Goal: Transaction & Acquisition: Purchase product/service

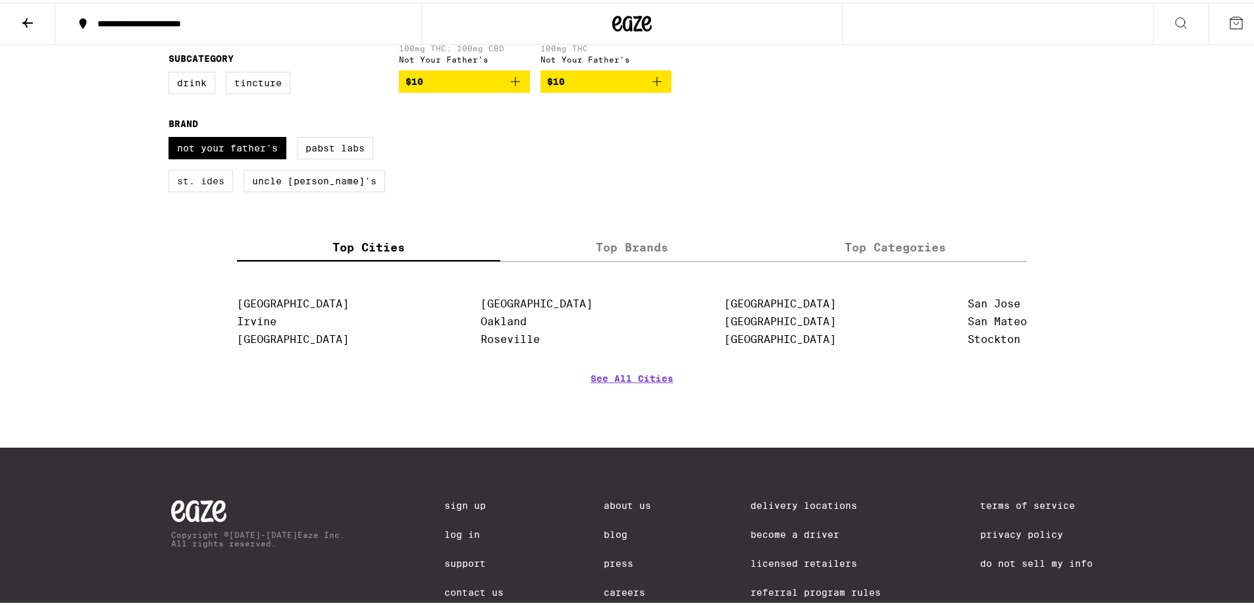
click at [211, 188] on label "St. Ides" at bounding box center [200, 178] width 64 height 22
click at [172, 137] on input "St. Ides" at bounding box center [171, 136] width 1 height 1
checkbox input "true"
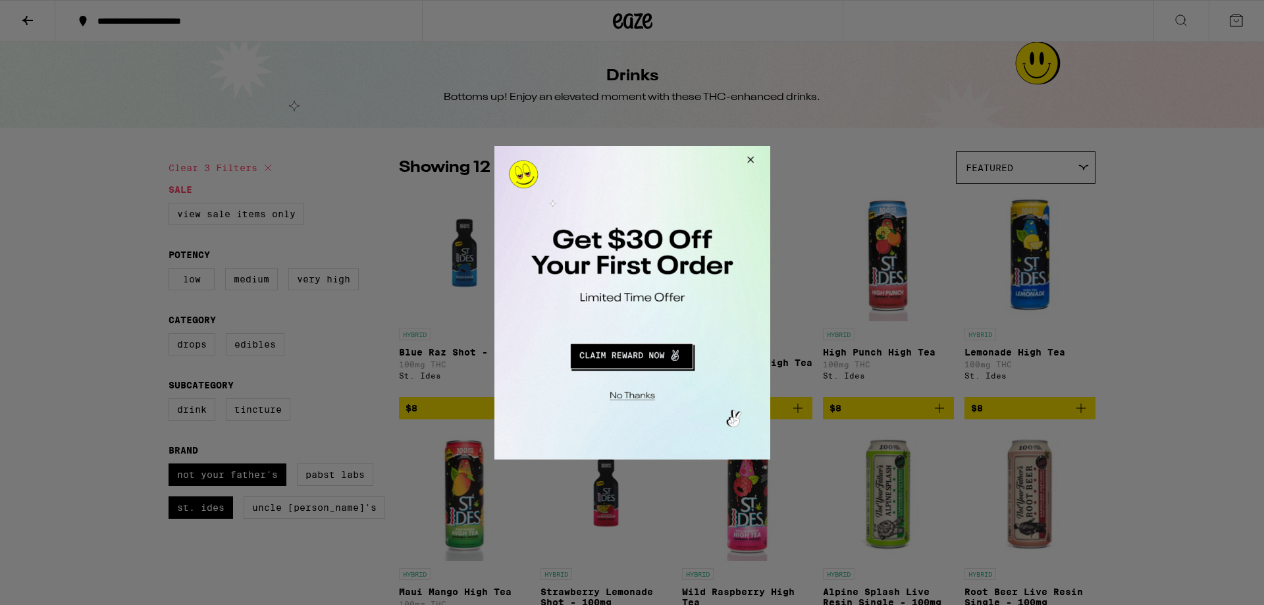
click at [26, 19] on div at bounding box center [632, 302] width 1264 height 605
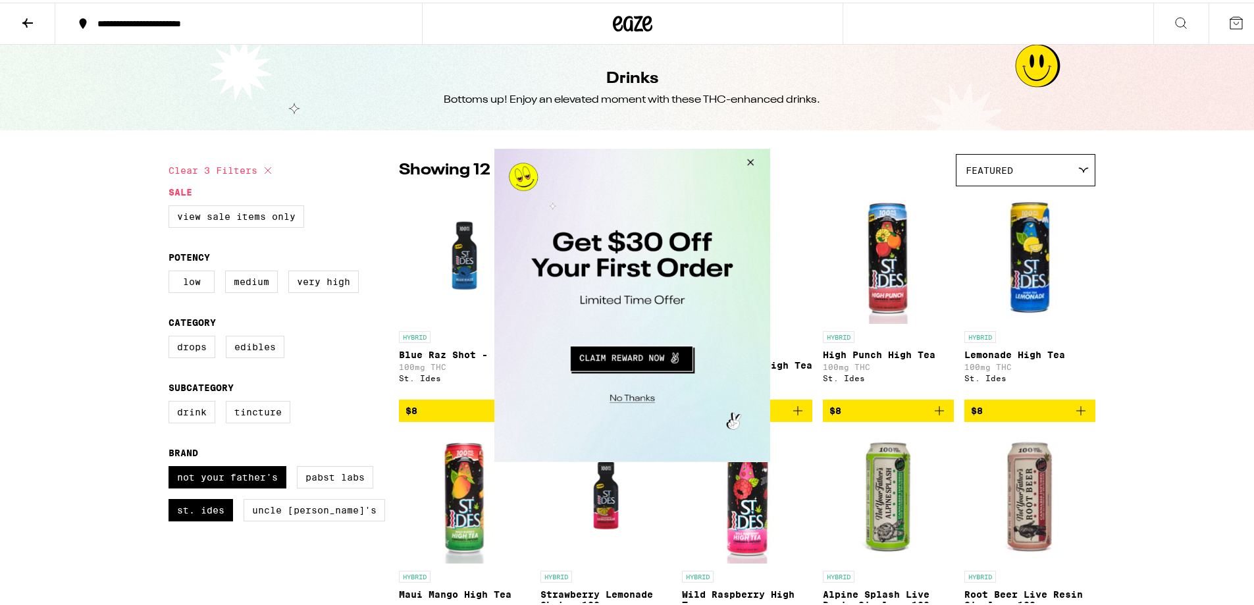
click at [749, 161] on button "Close Modal" at bounding box center [748, 164] width 36 height 32
